Goal: Navigation & Orientation: Find specific page/section

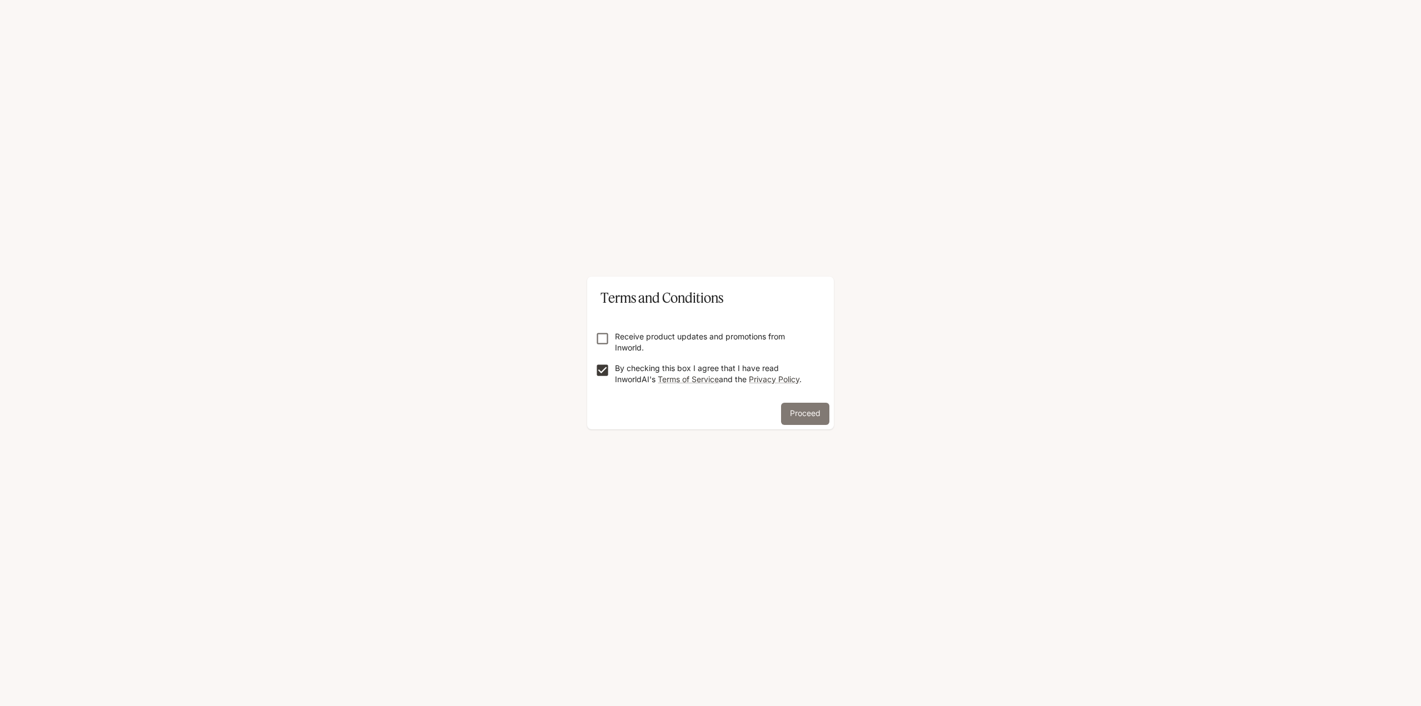
click at [812, 412] on button "Proceed" at bounding box center [805, 414] width 48 height 22
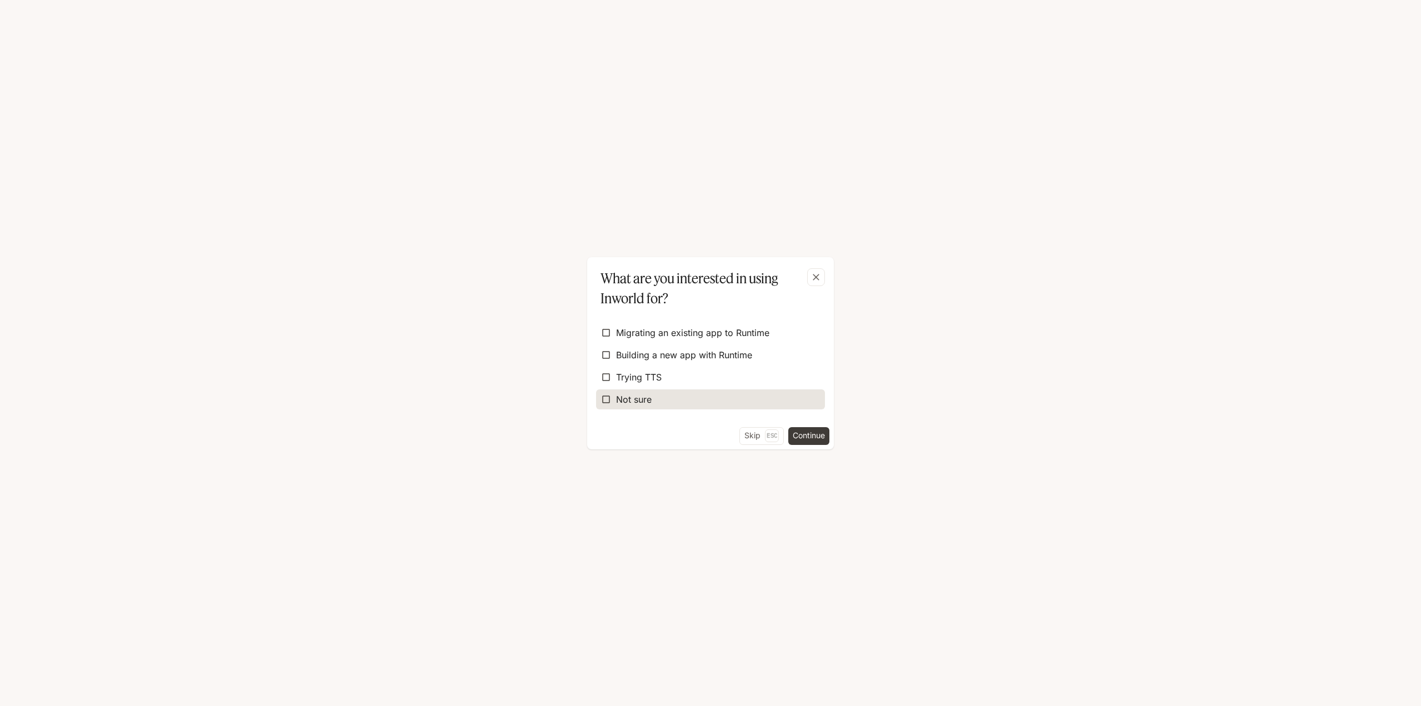
click at [630, 403] on span "Not sure" at bounding box center [634, 399] width 36 height 13
click at [810, 438] on button "Continue" at bounding box center [808, 436] width 41 height 18
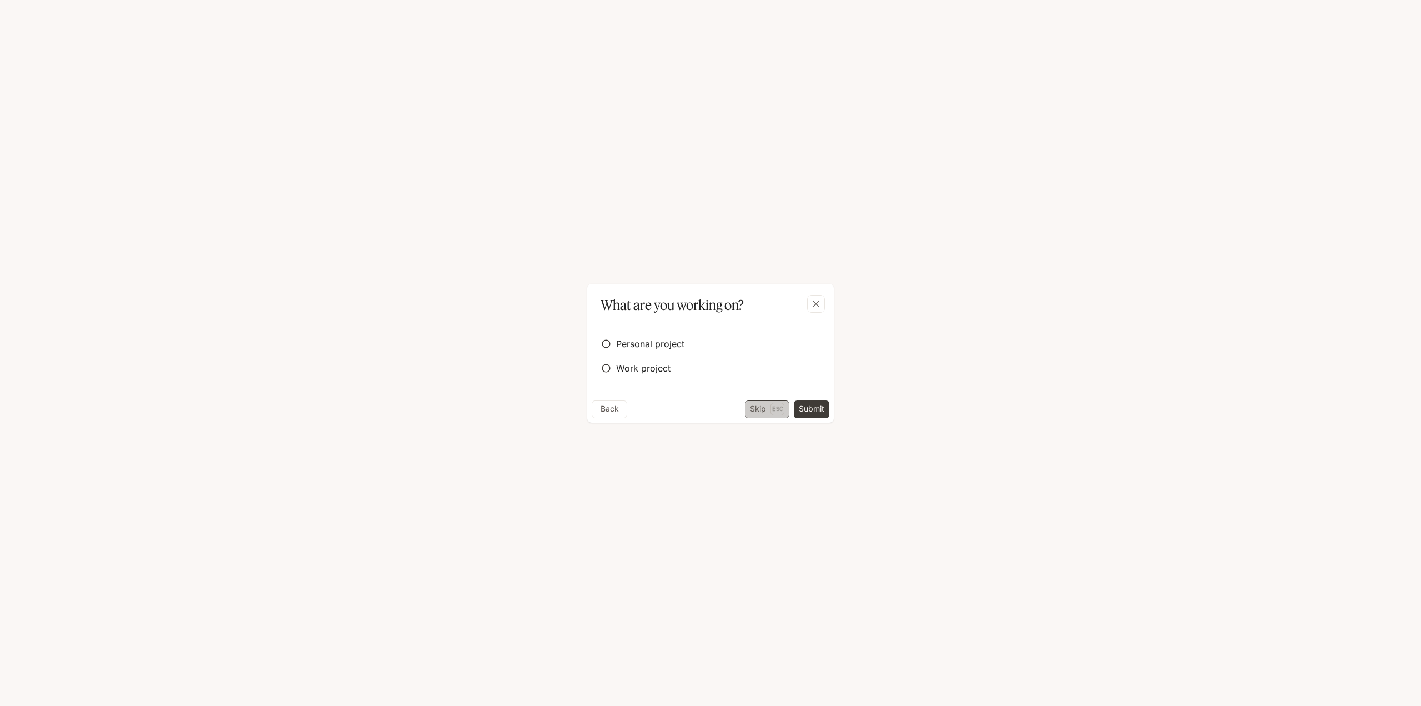
click at [755, 411] on button "Skip Esc" at bounding box center [767, 409] width 44 height 18
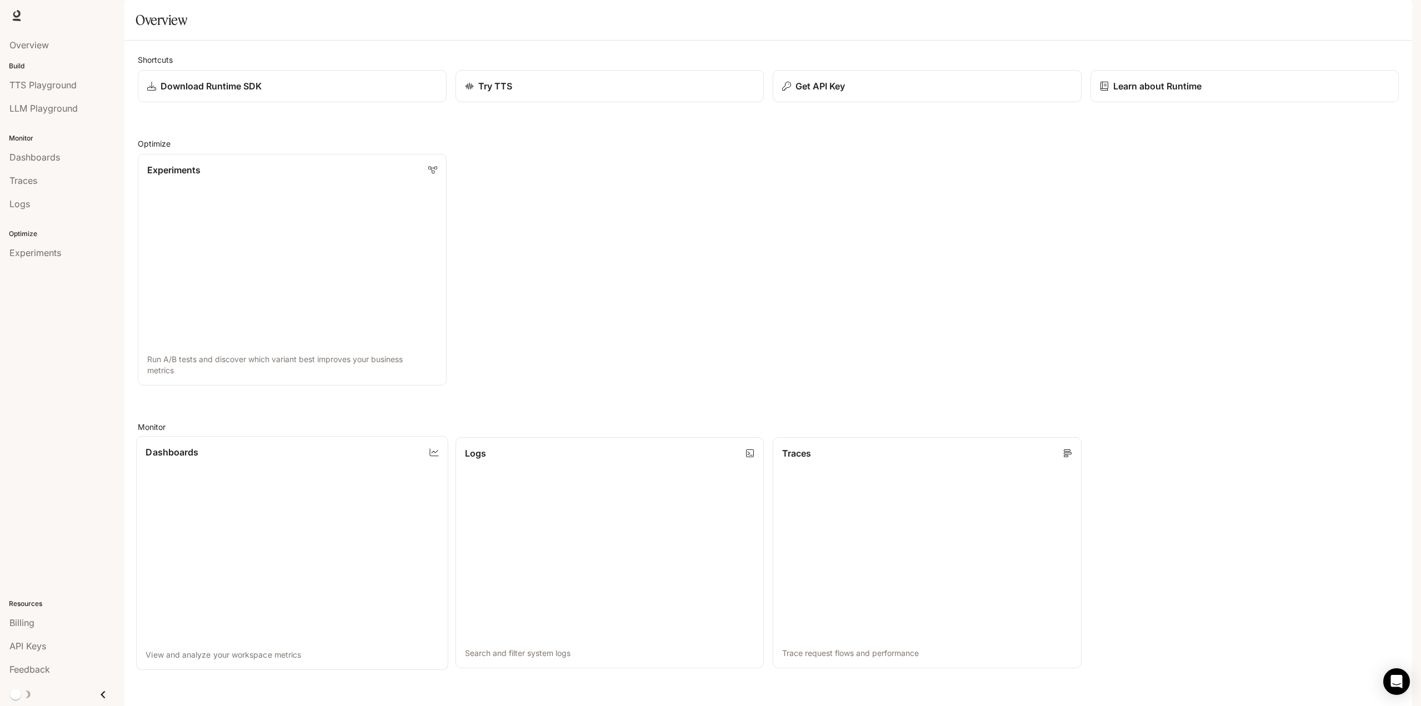
scroll to position [295, 0]
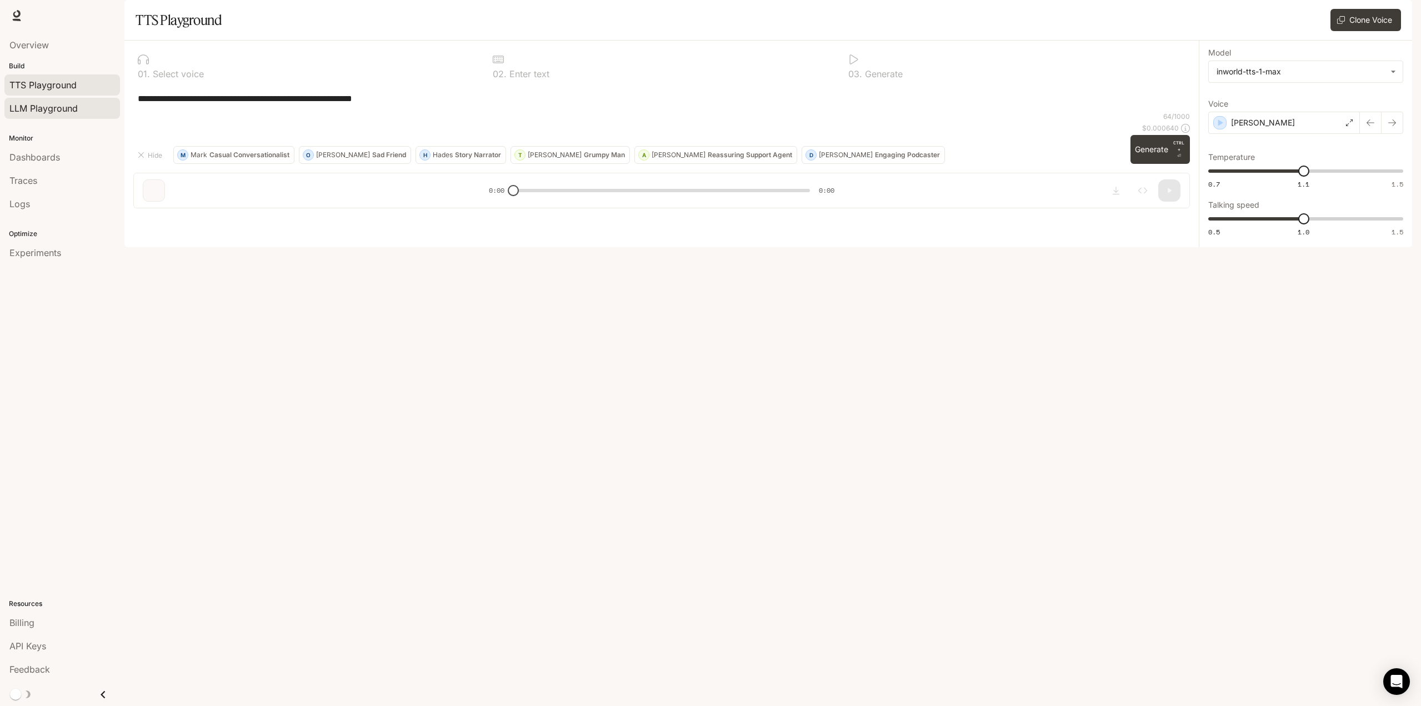
click at [32, 109] on span "LLM Playground" at bounding box center [43, 108] width 68 height 13
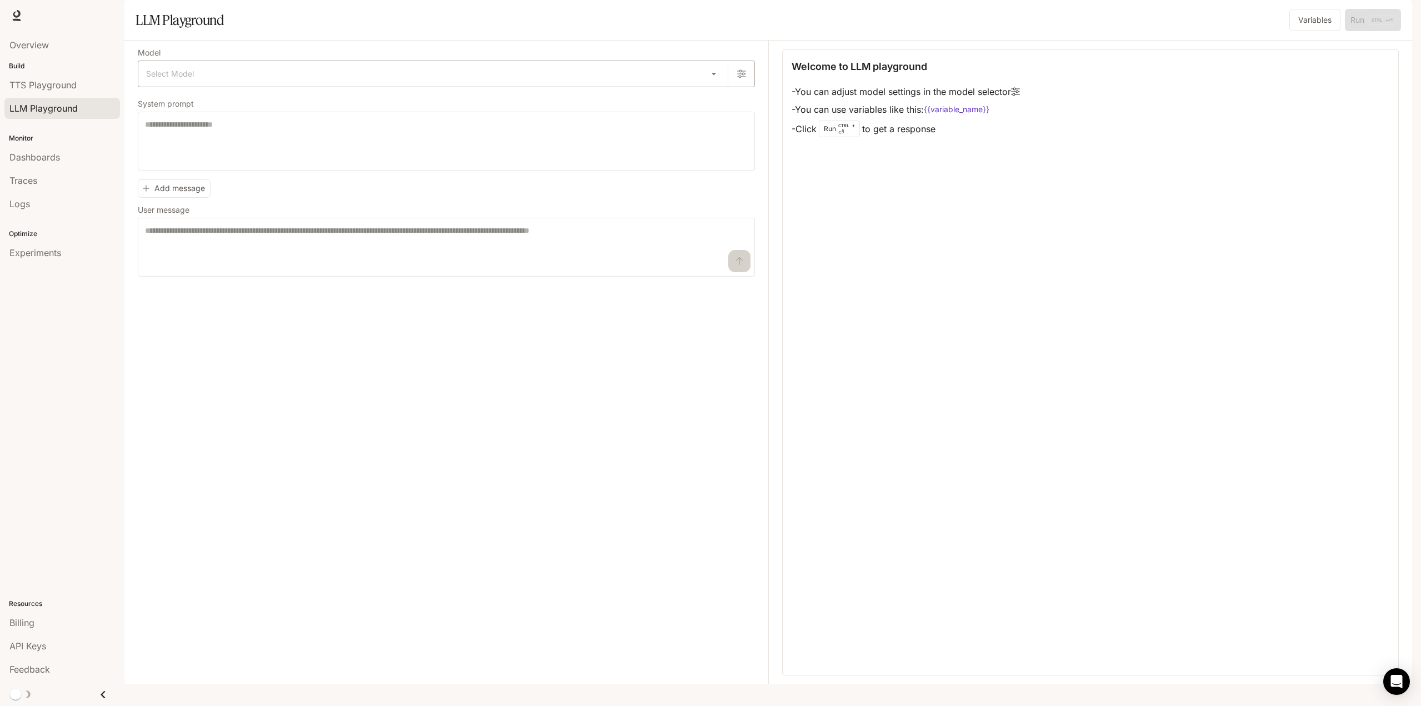
click at [223, 111] on body "Skip to main content Runtime Runtime Documentation Documentation Portal Overvie…" at bounding box center [710, 353] width 1421 height 706
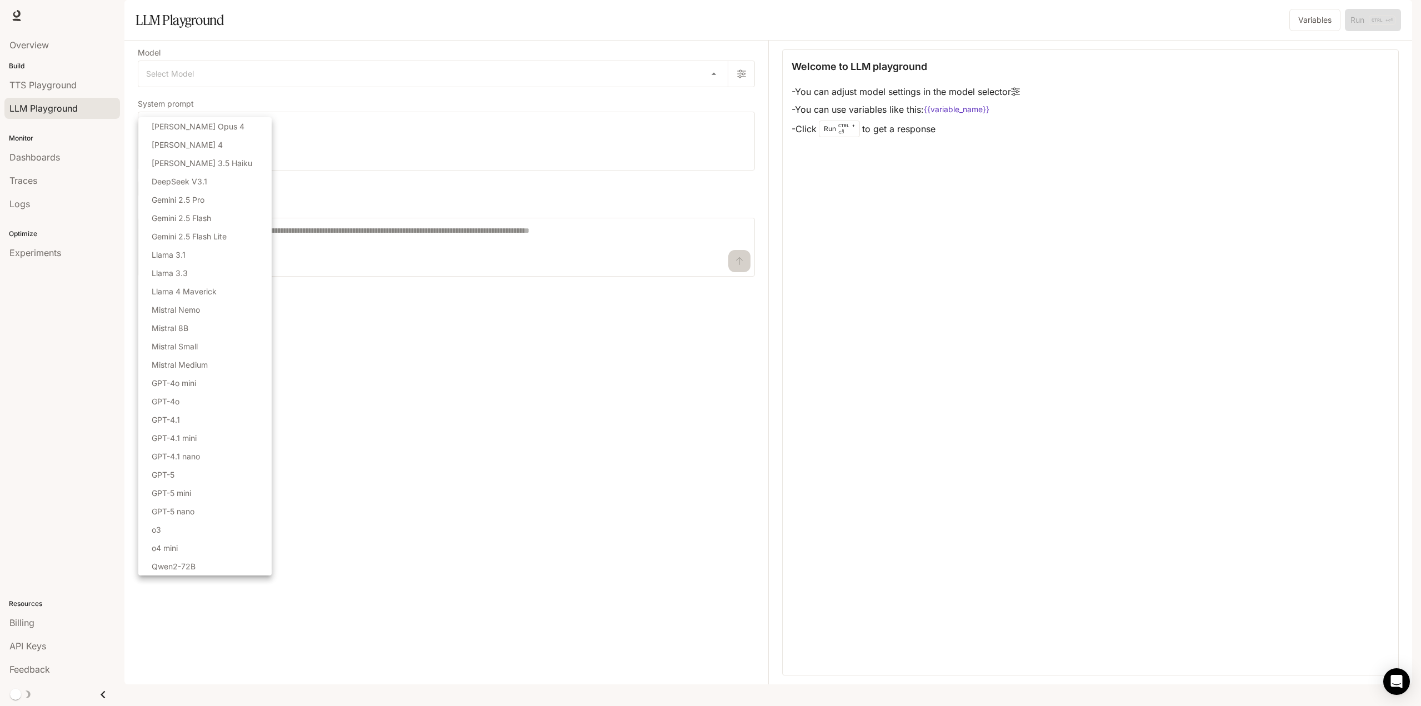
click at [503, 501] on div at bounding box center [710, 353] width 1421 height 706
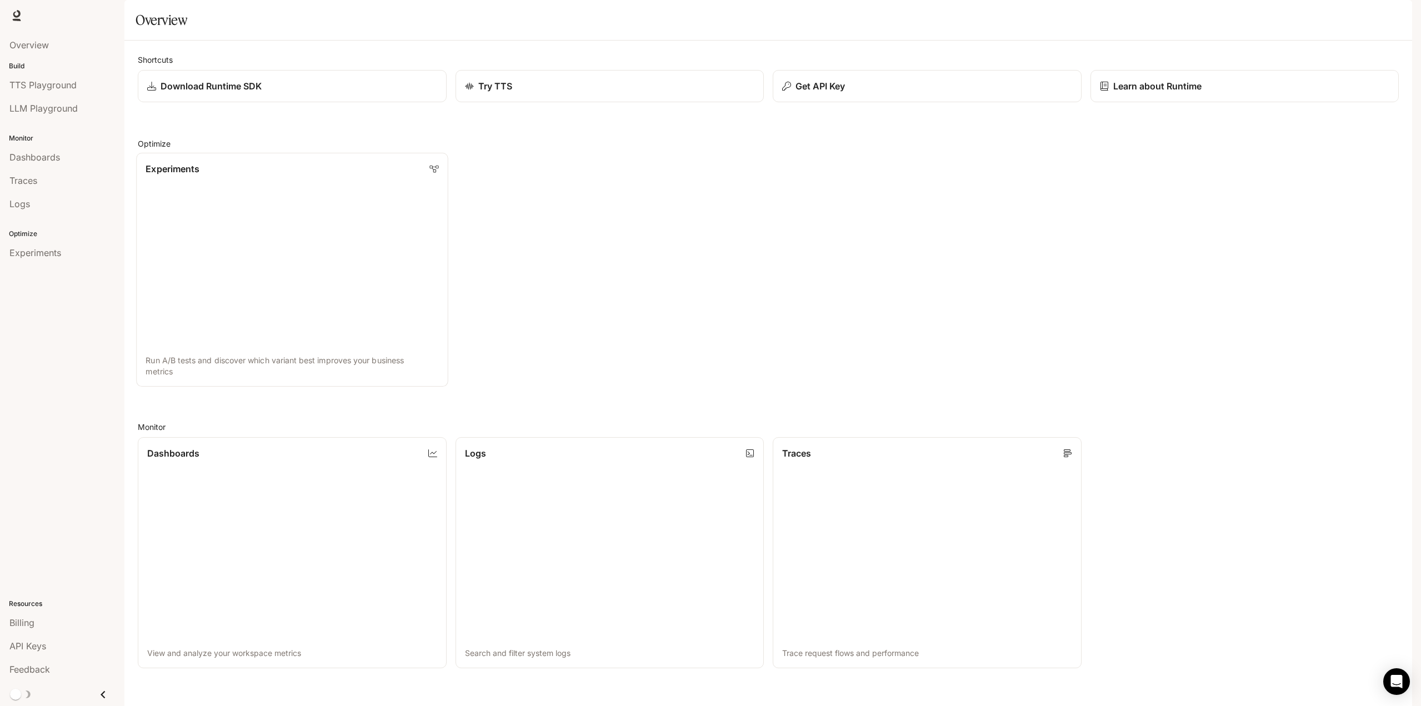
click at [249, 304] on link "Experiments Run A/B tests and discover which variant best improves your busines…" at bounding box center [292, 270] width 312 height 234
